Goal: Find specific page/section: Find specific page/section

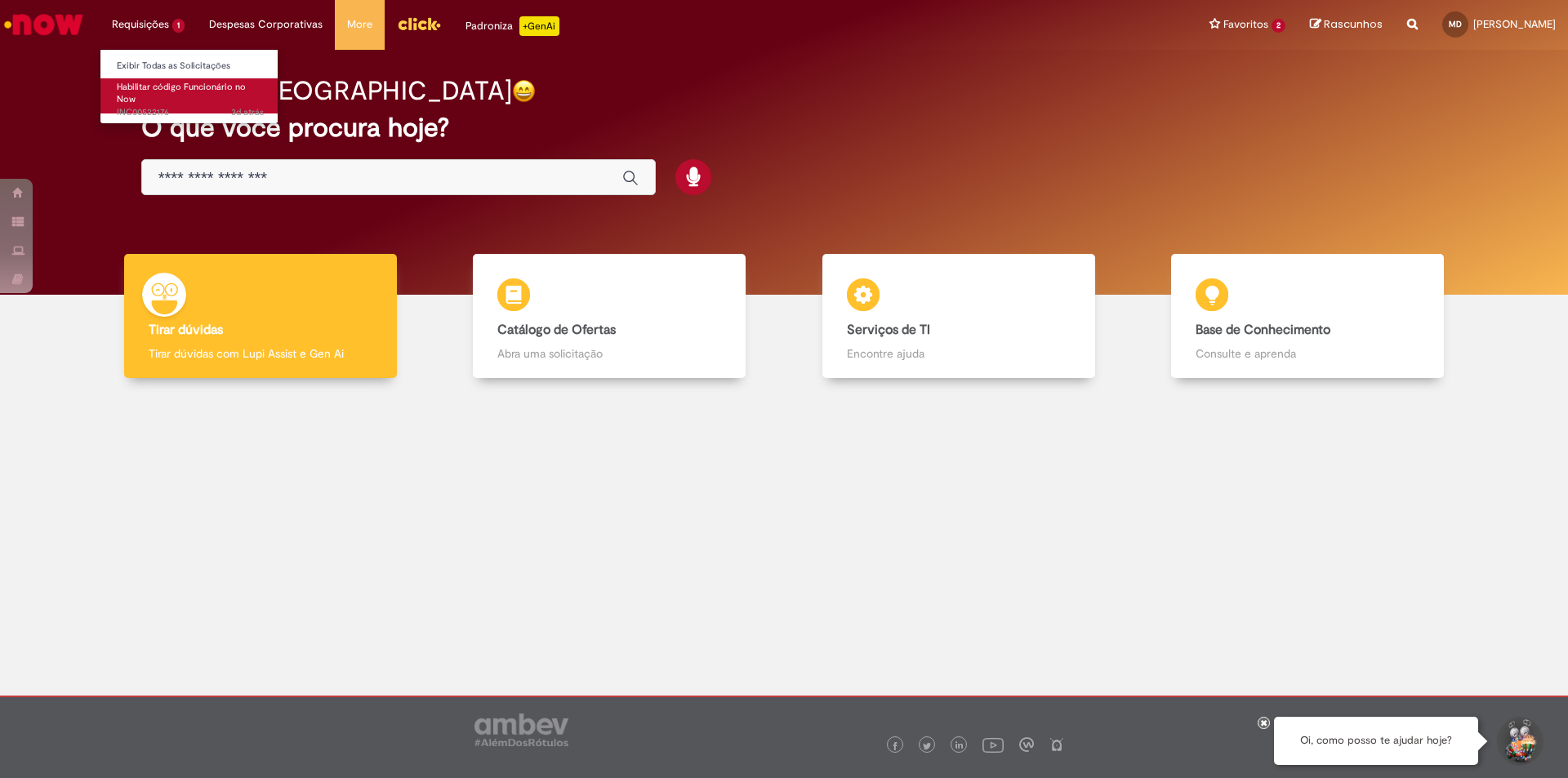
click at [168, 91] on span "Habilitar código Funcionário no Now" at bounding box center [181, 93] width 129 height 25
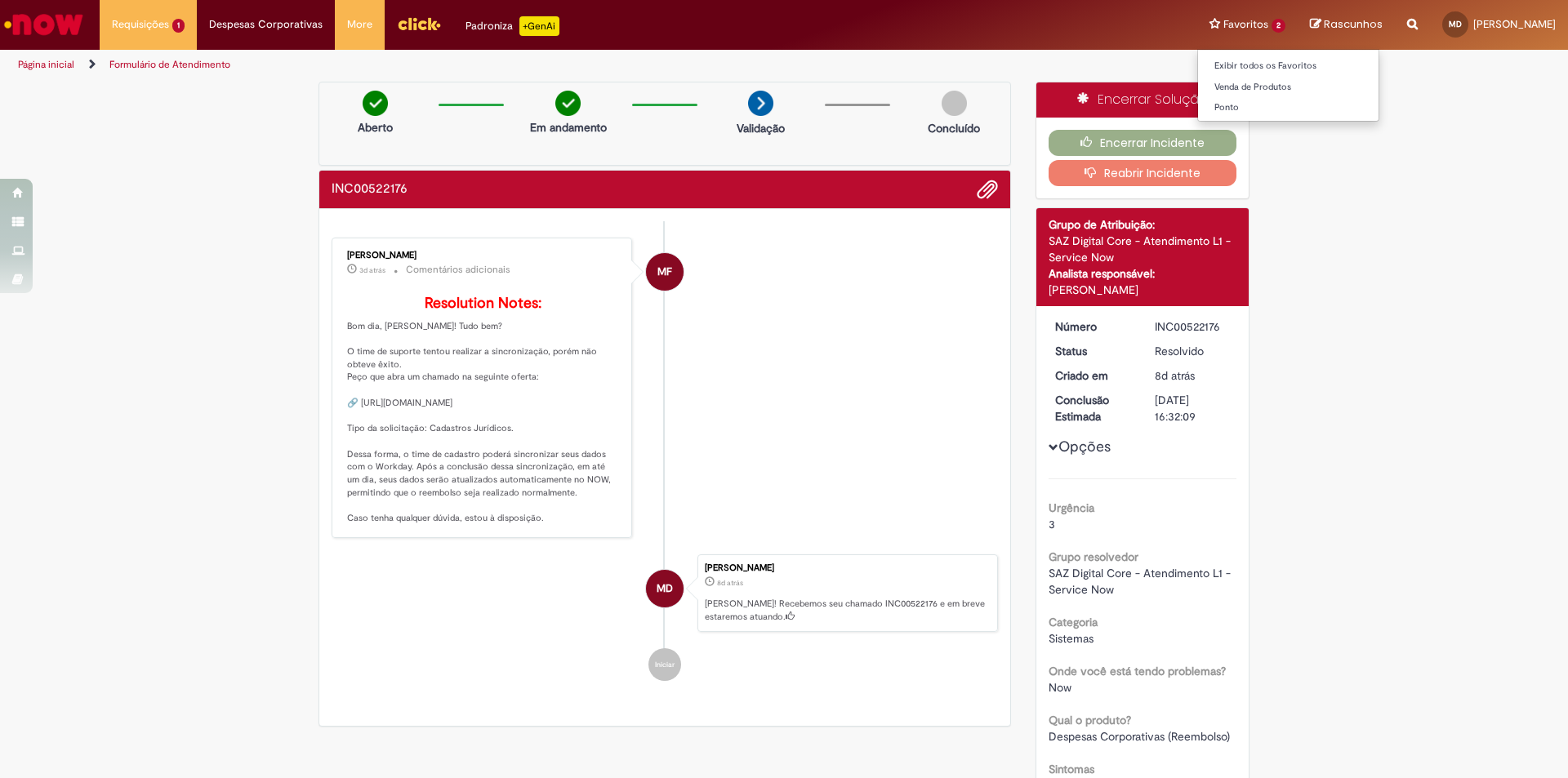
click at [1215, 28] on li "Favoritos 2 Exibir todos os Favoritos Venda de Produtos [GEOGRAPHIC_DATA]" at bounding box center [1247, 24] width 100 height 49
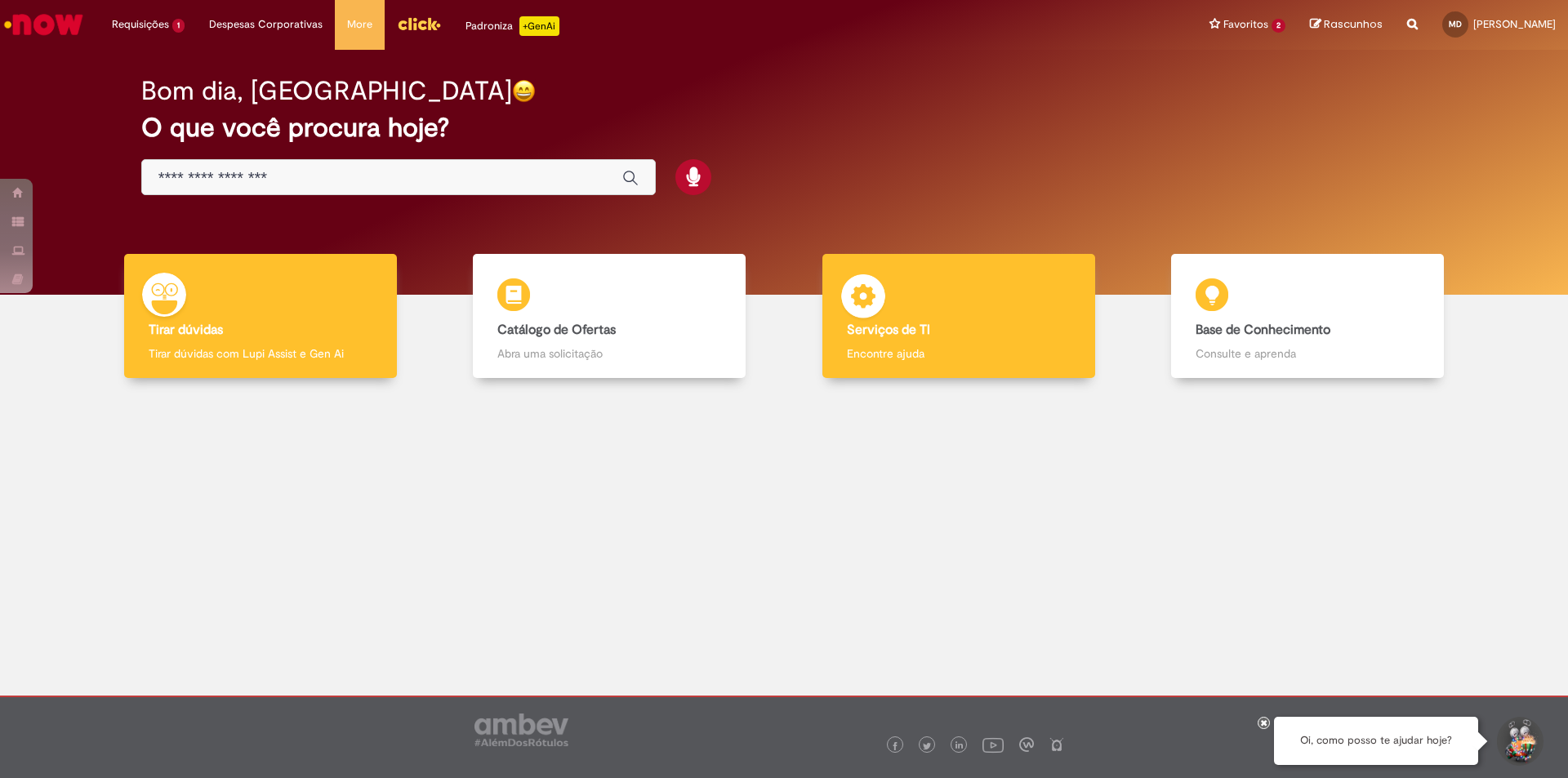
click at [921, 330] on b "Serviços de TI" at bounding box center [888, 329] width 83 height 16
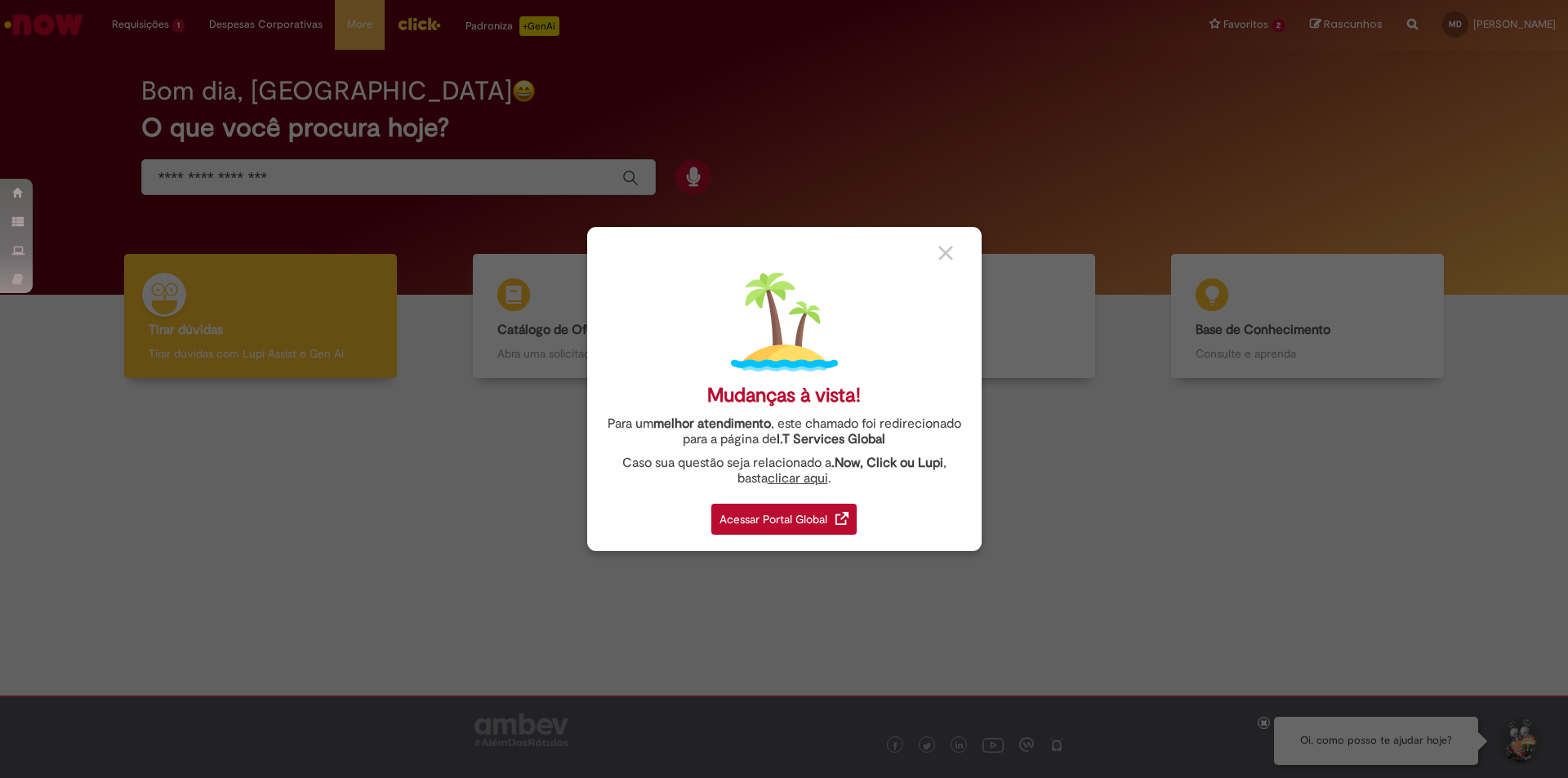
click at [812, 527] on div "Acessar Portal Global" at bounding box center [783, 519] width 146 height 31
